Goal: Obtain resource: Download file/media

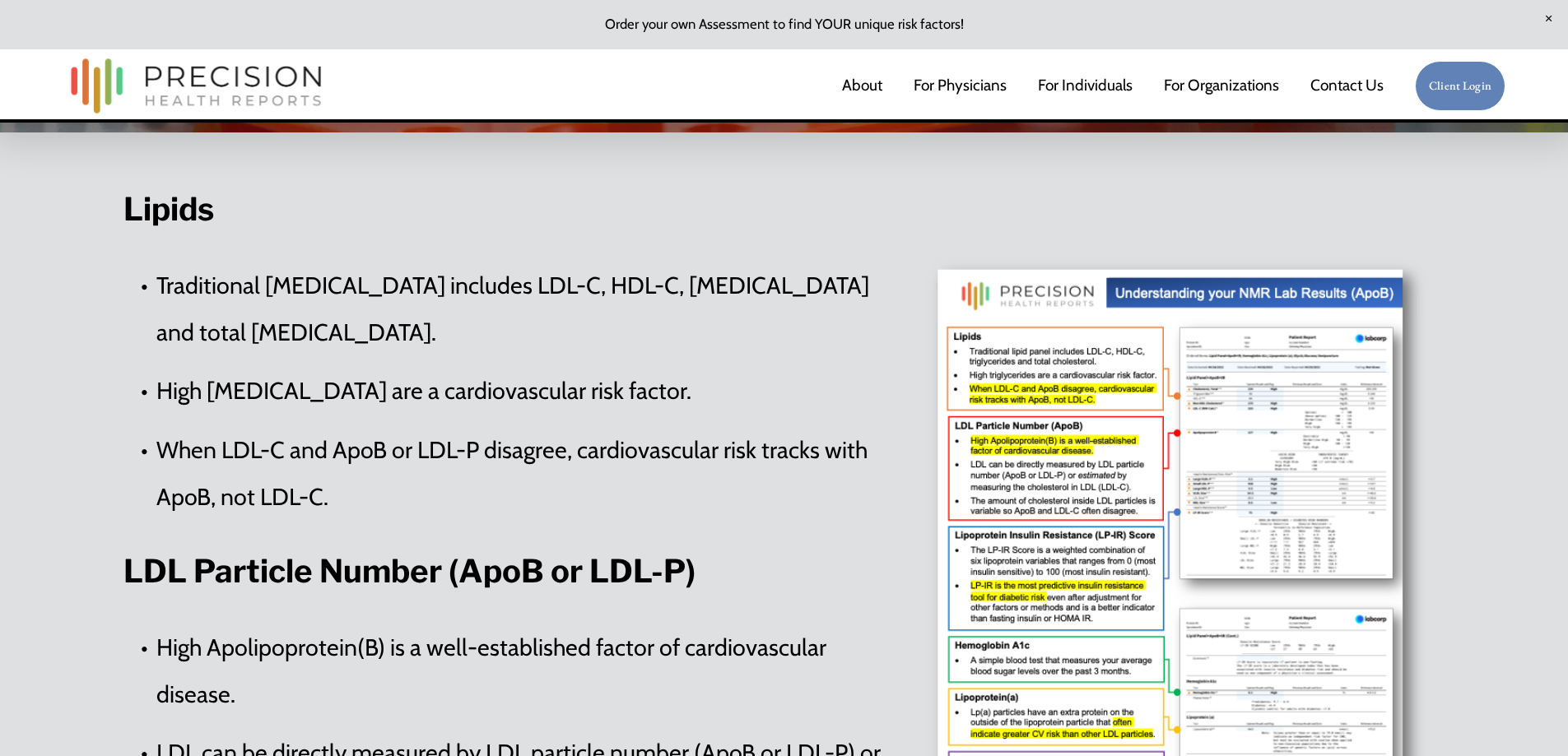
scroll to position [554, 0]
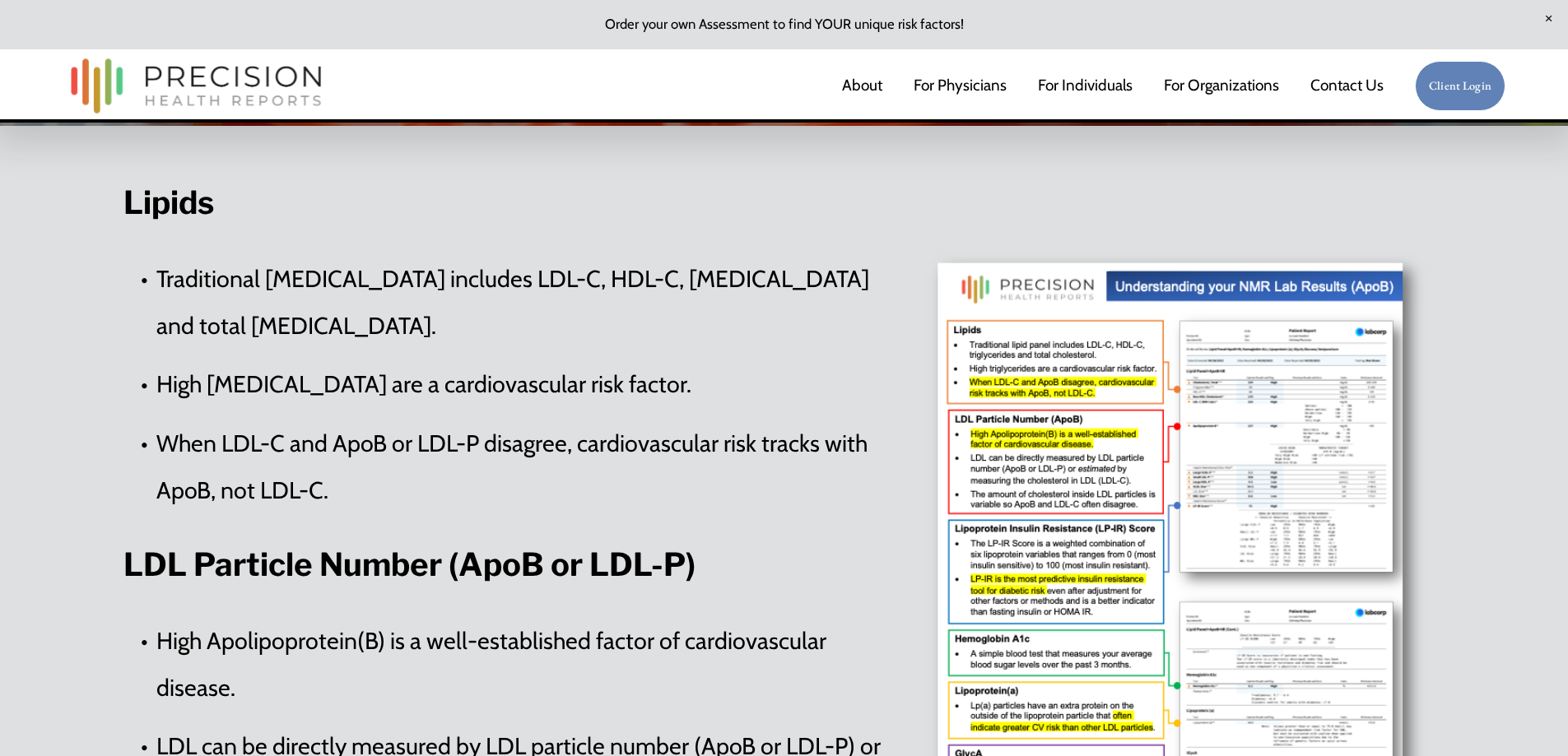
click at [1215, 457] on div at bounding box center [1177, 578] width 535 height 679
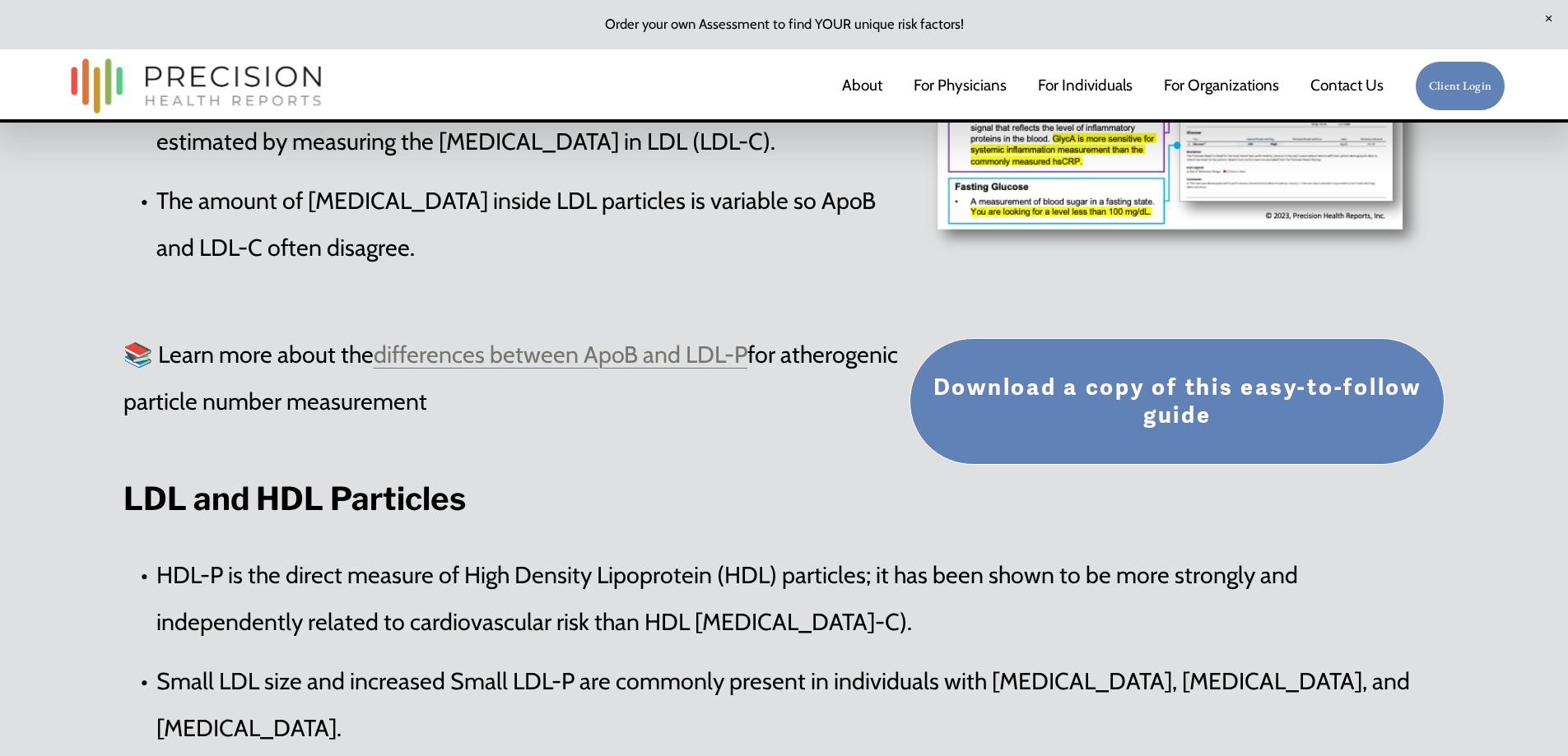
scroll to position [1207, 0]
click at [1161, 394] on link "Download a copy of this easy-to-follow guide" at bounding box center [1177, 400] width 535 height 127
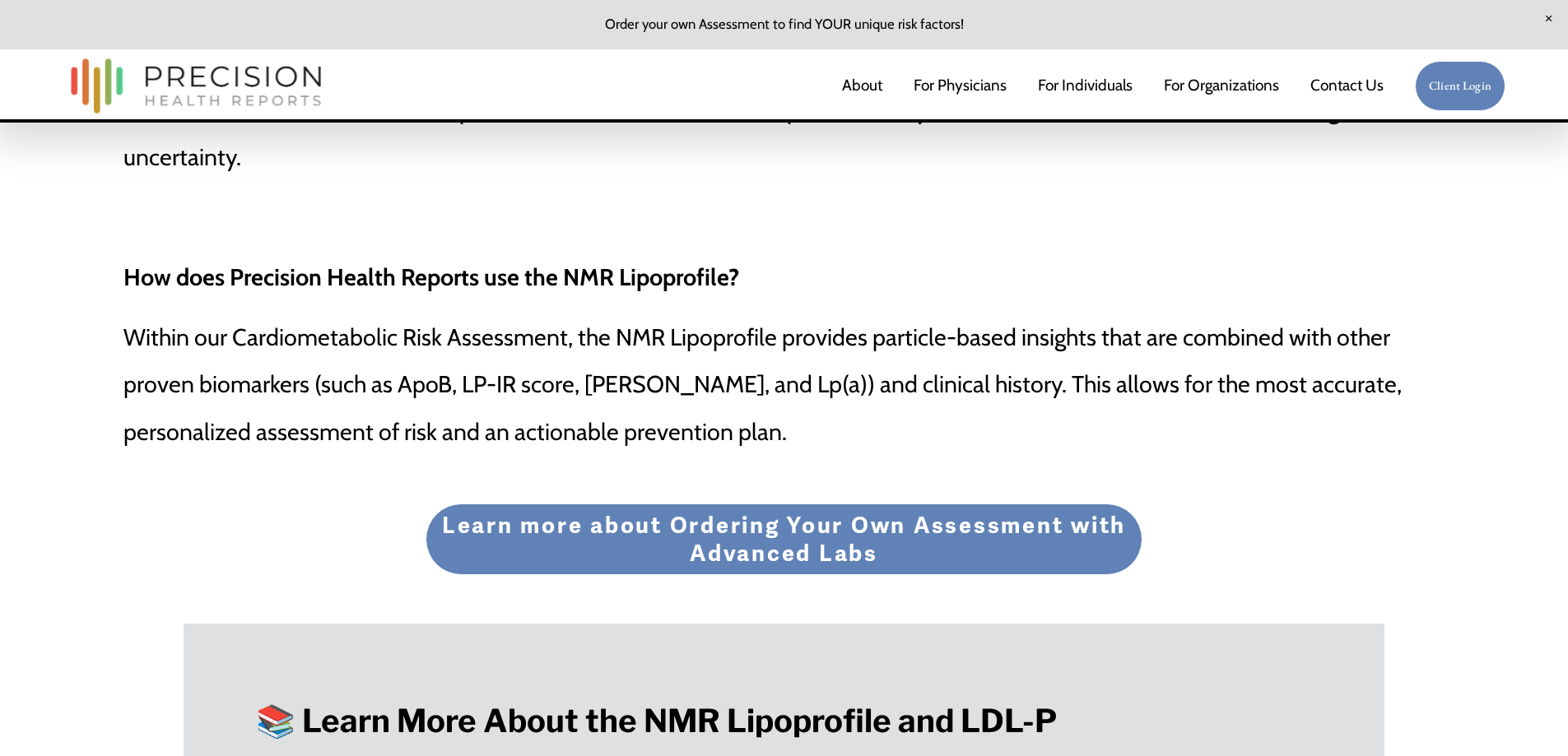
scroll to position [6637, 0]
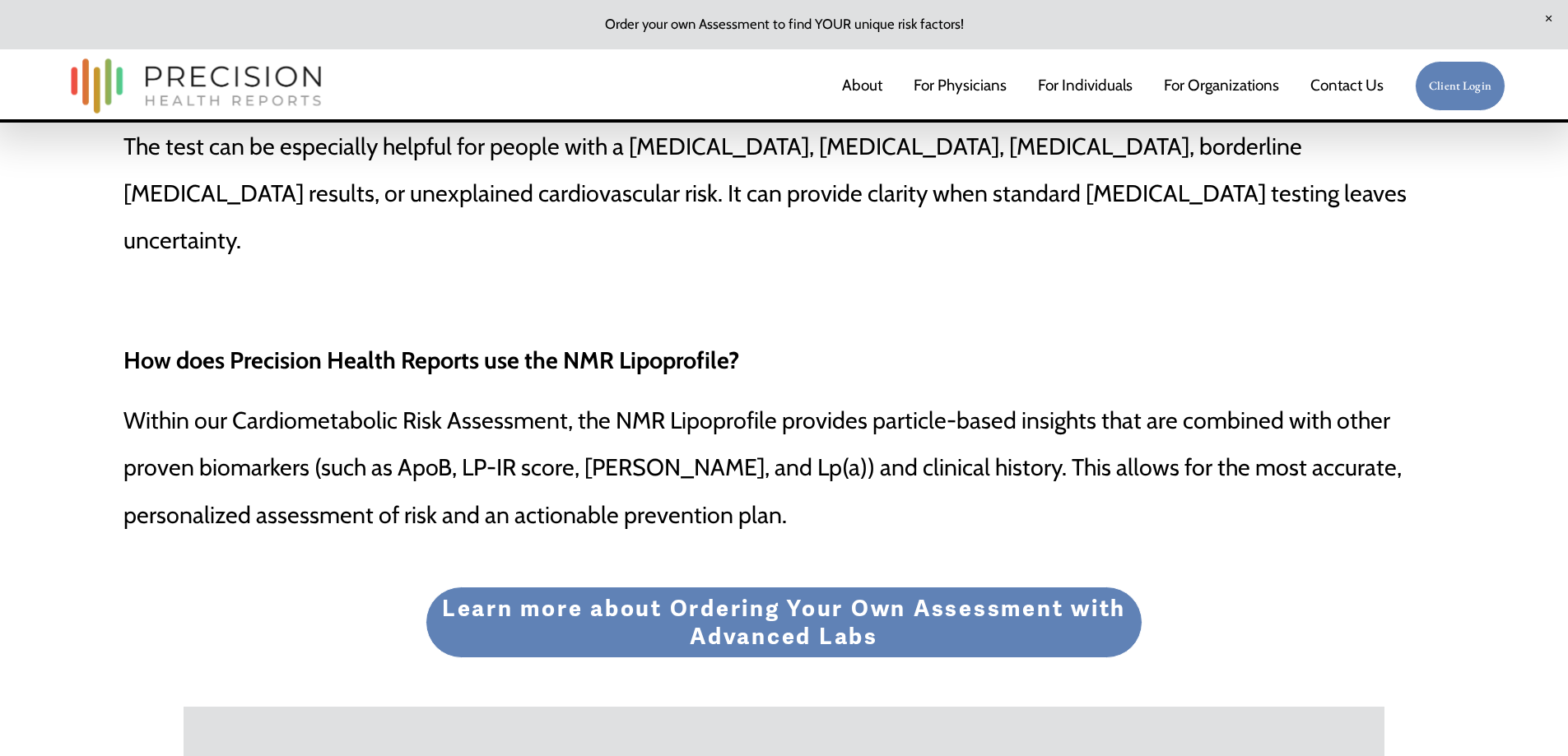
click at [739, 587] on link "Learn more about Ordering Your Own Assessment with Advanced Labs" at bounding box center [784, 622] width 717 height 70
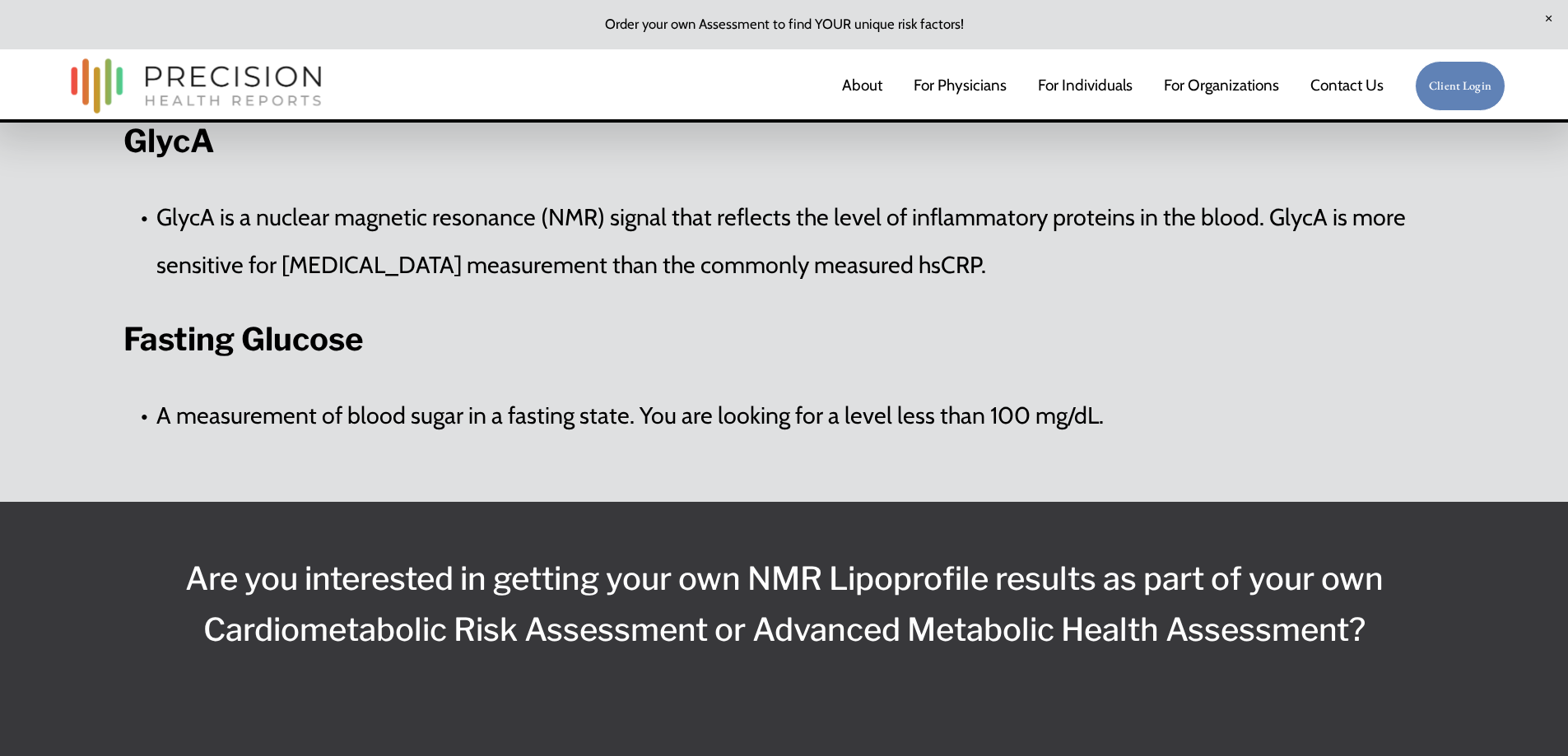
scroll to position [3017, 0]
